Goal: Information Seeking & Learning: Learn about a topic

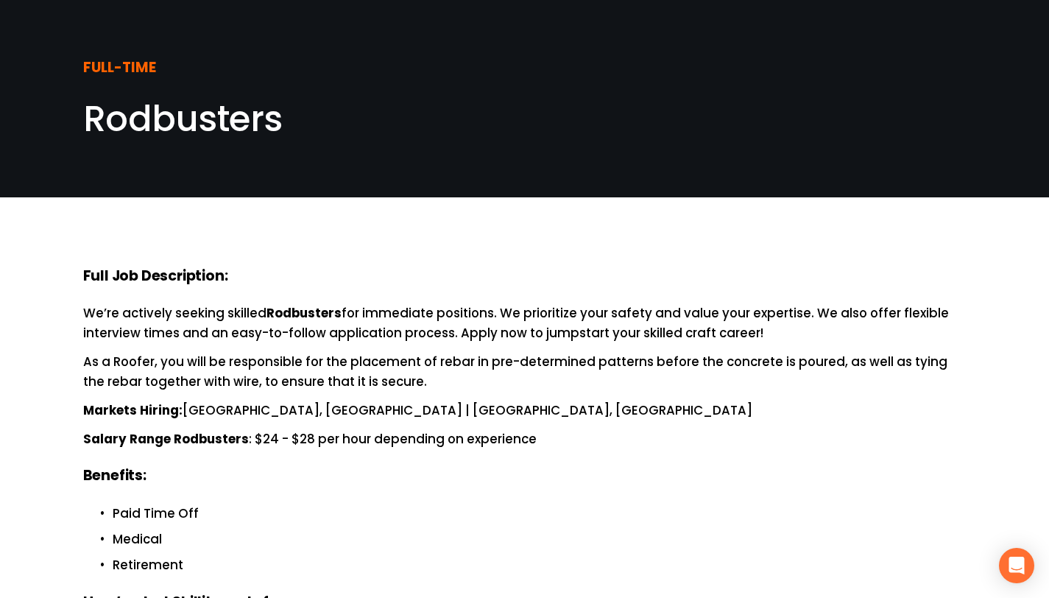
click at [874, 52] on div "FULL-TIME Rodbusters" at bounding box center [524, 98] width 1049 height 160
